Goal: Task Accomplishment & Management: Complete application form

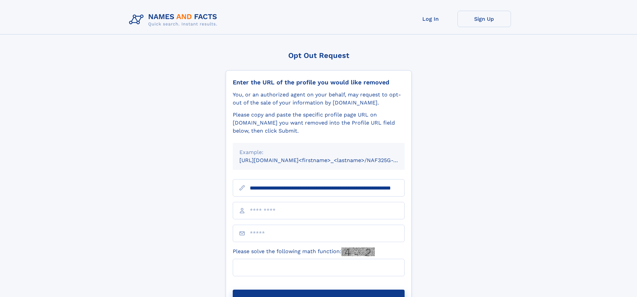
scroll to position [0, 63]
type input "**********"
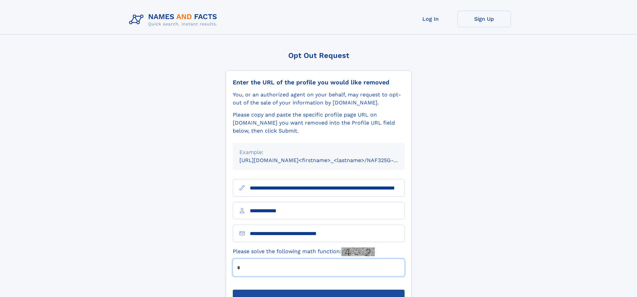
type input "*"
click at [319, 289] on button "Submit Opt Out Request" at bounding box center [319, 299] width 172 height 21
